Goal: Check status: Check status

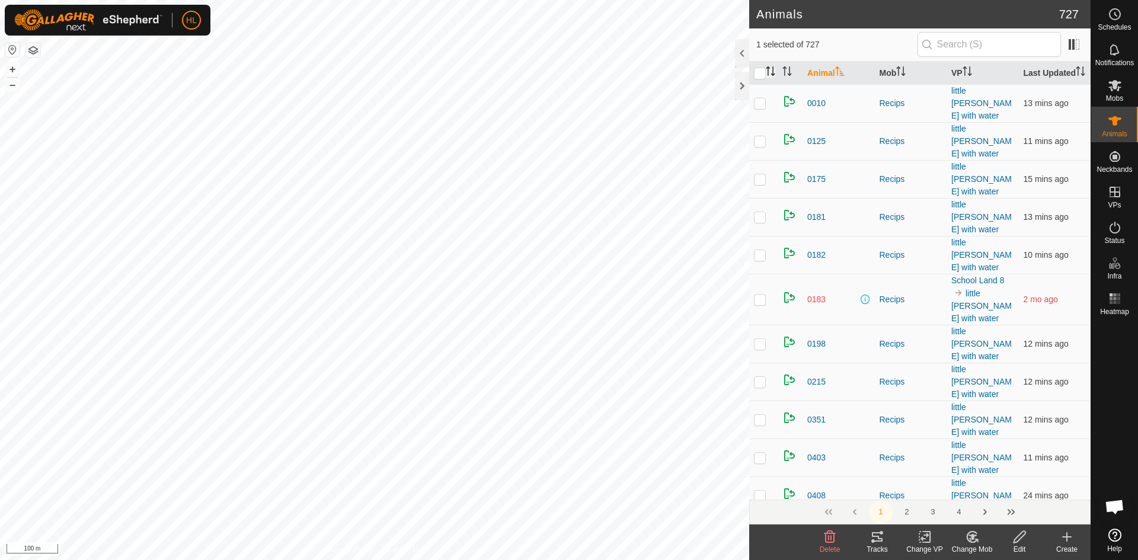
click at [775, 76] on icon "Activate to sort" at bounding box center [770, 70] width 9 height 9
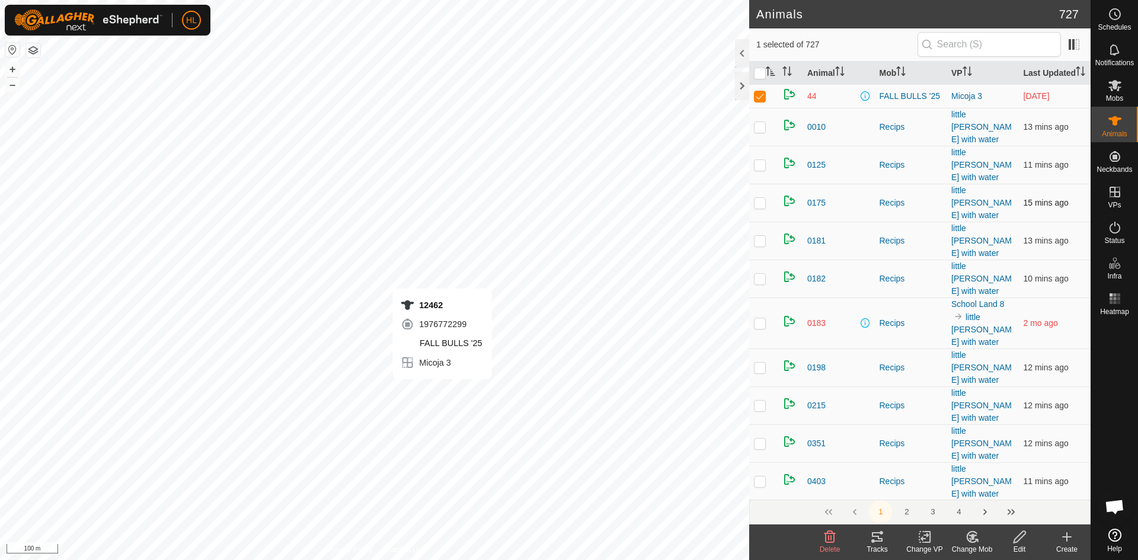
checkbox input "true"
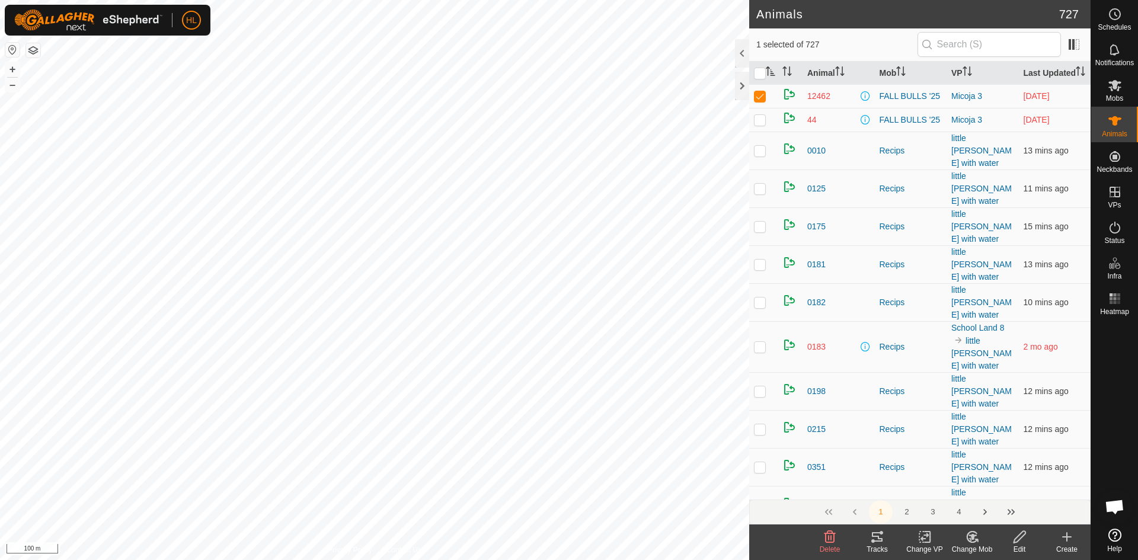
click at [763, 124] on p-checkbox at bounding box center [760, 119] width 12 height 9
checkbox input "true"
click at [756, 101] on p-checkbox at bounding box center [760, 95] width 12 height 9
checkbox input "false"
click at [762, 101] on p-checkbox at bounding box center [760, 95] width 12 height 9
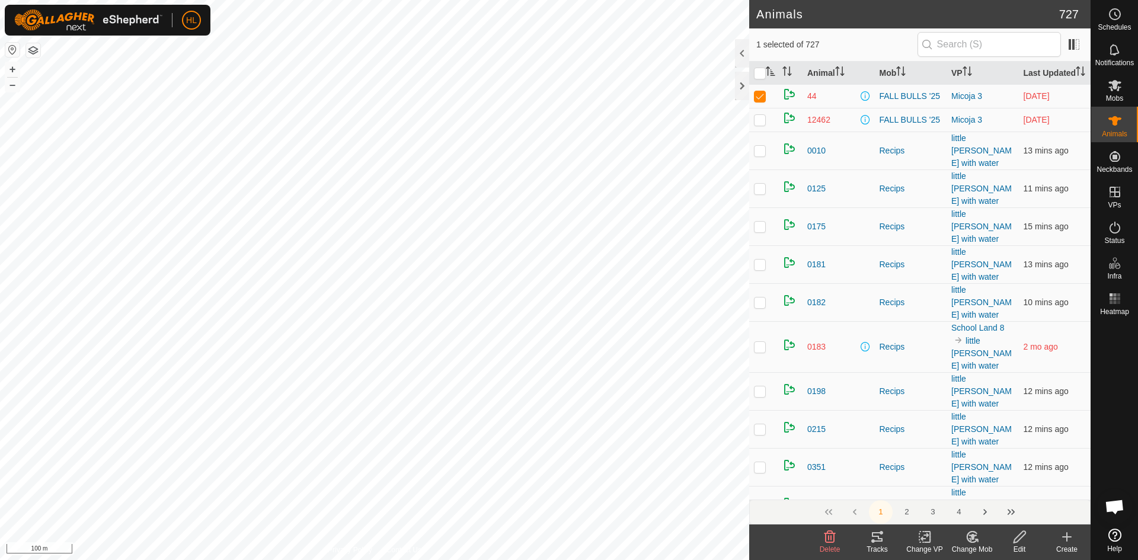
checkbox input "false"
checkbox input "true"
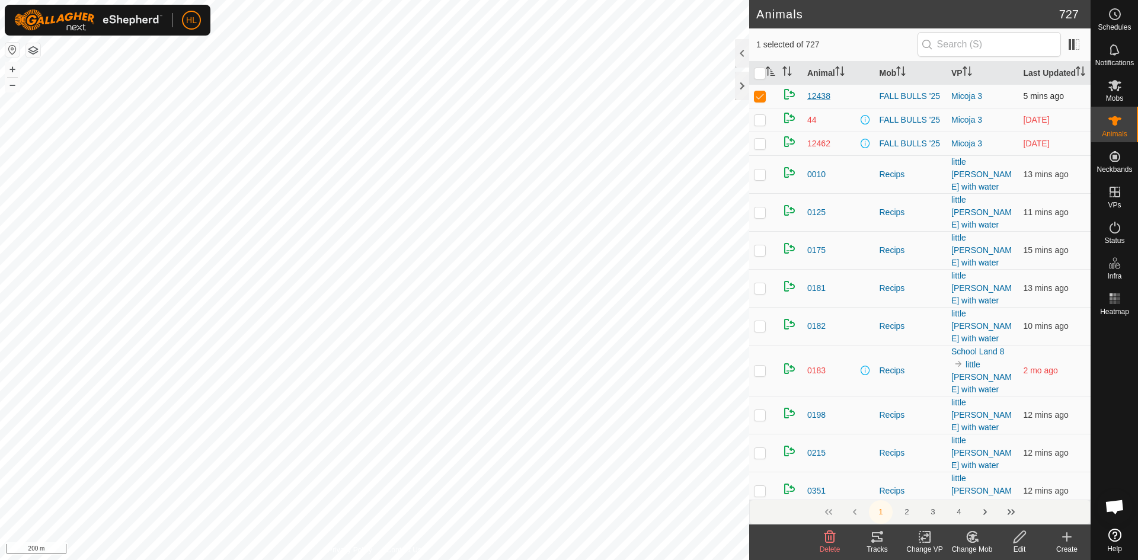
click at [821, 103] on span "12438" at bounding box center [818, 96] width 23 height 12
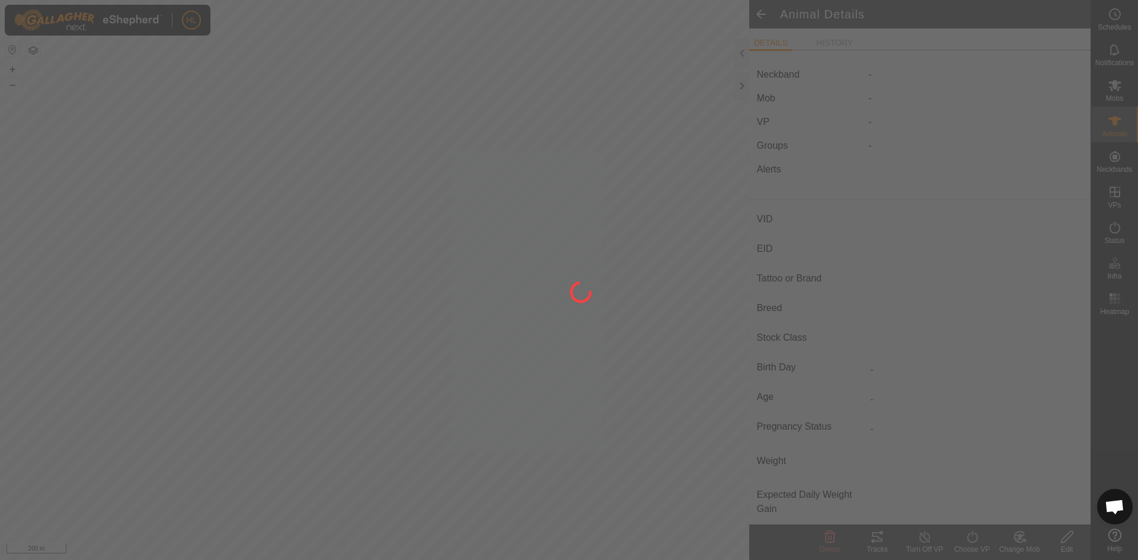
type input "12438"
type input "-"
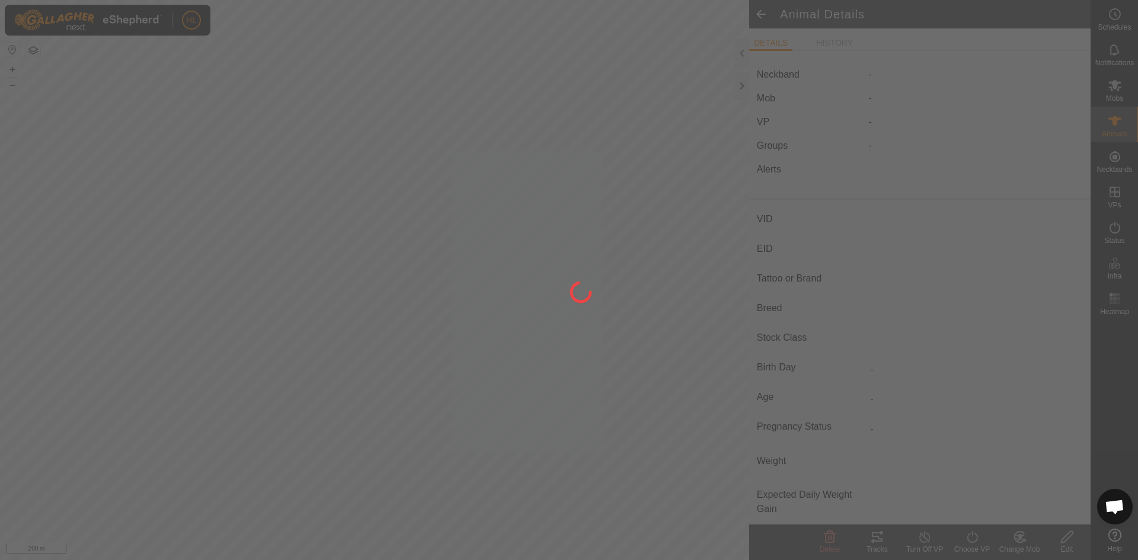
type input "0 kg"
type input "-"
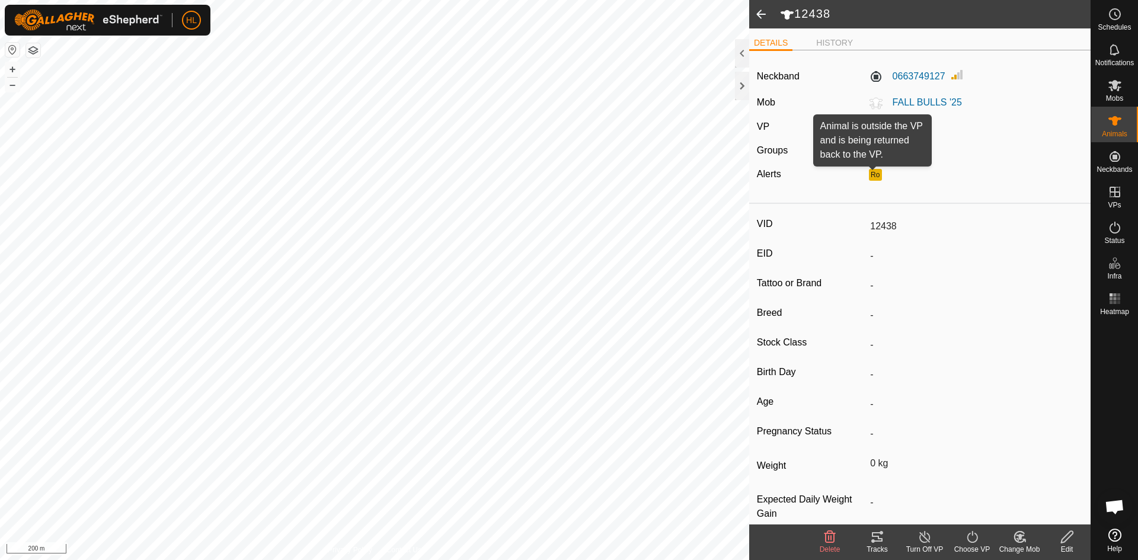
click at [874, 175] on button "Ro" at bounding box center [875, 175] width 13 height 12
click at [761, 18] on span at bounding box center [761, 14] width 24 height 28
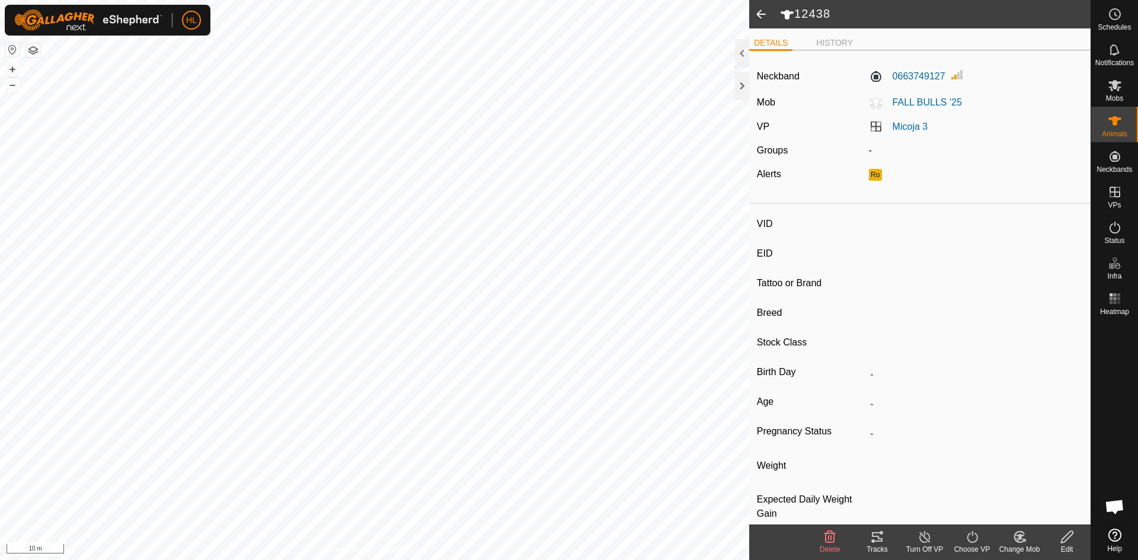
type input "12438"
type input "-"
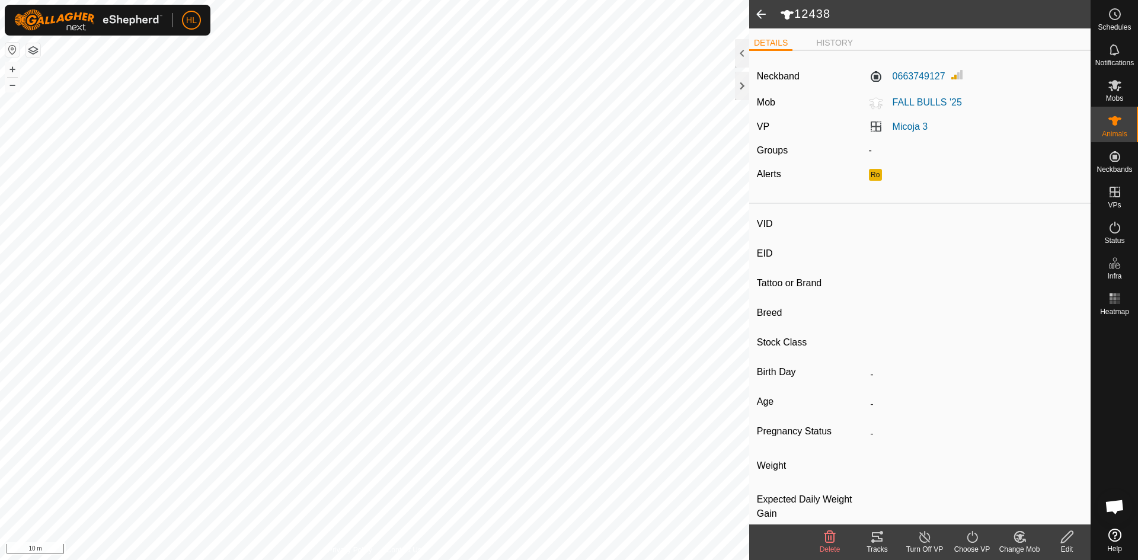
type input "0 kg"
type input "-"
